Goal: Task Accomplishment & Management: Complete application form

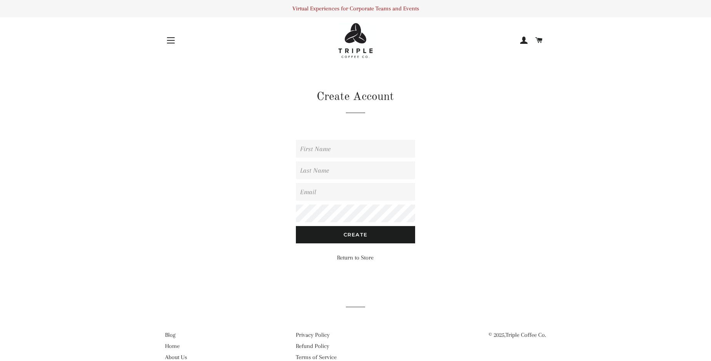
click at [355, 158] on input "First Name" at bounding box center [355, 149] width 119 height 18
type input "[PERSON_NAME]"
click at [355, 179] on input "Last Name" at bounding box center [355, 171] width 119 height 18
type input "[PERSON_NAME]"
click at [355, 201] on input "Email" at bounding box center [355, 192] width 119 height 18
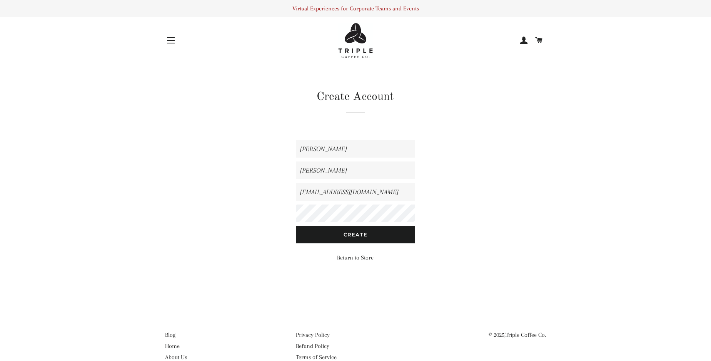
scroll to position [0, 1]
type input "[EMAIL_ADDRESS][DOMAIN_NAME]"
click at [355, 243] on input "Create" at bounding box center [355, 234] width 119 height 17
